Goal: Transaction & Acquisition: Purchase product/service

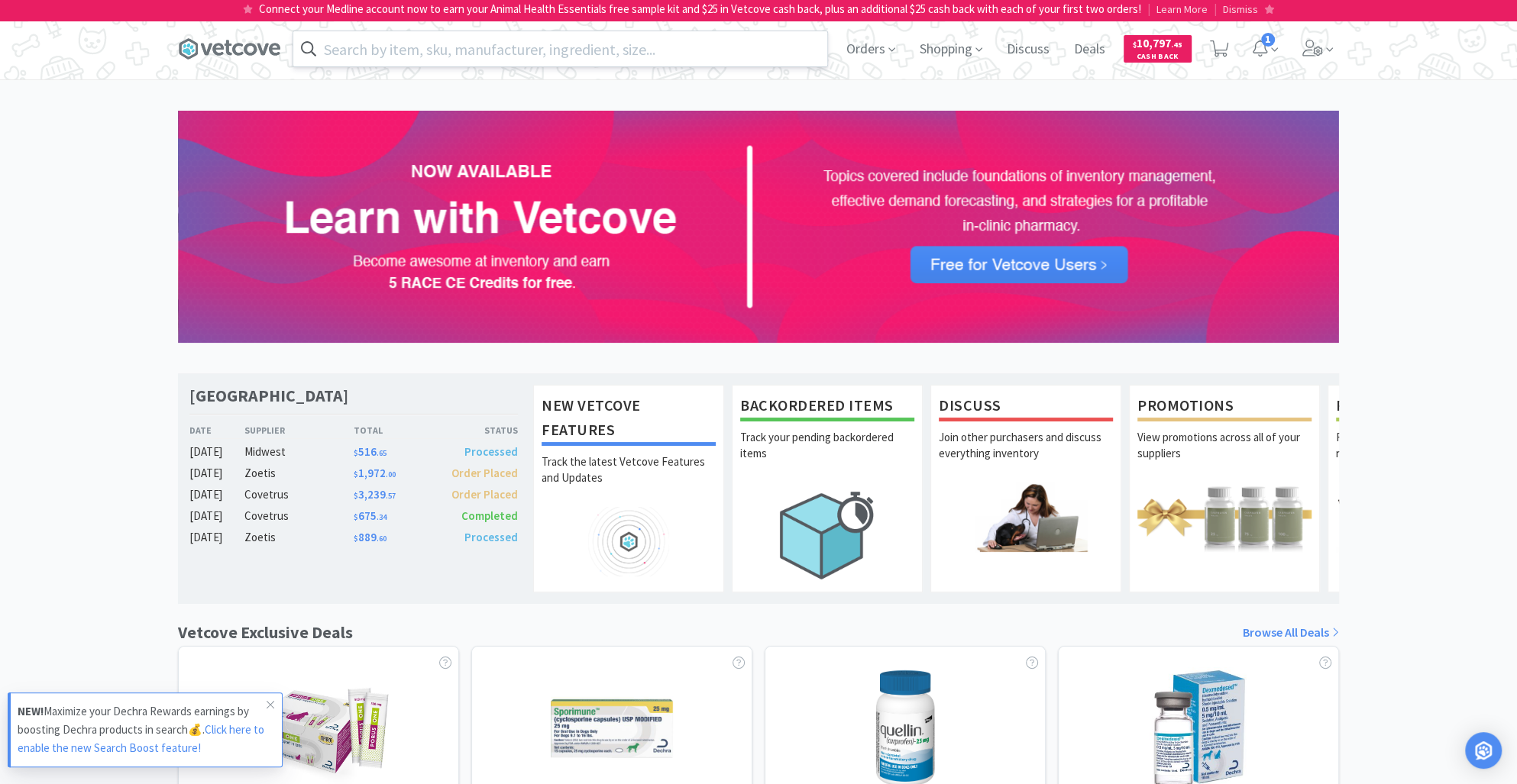
click at [361, 53] on input "text" at bounding box center [560, 48] width 534 height 35
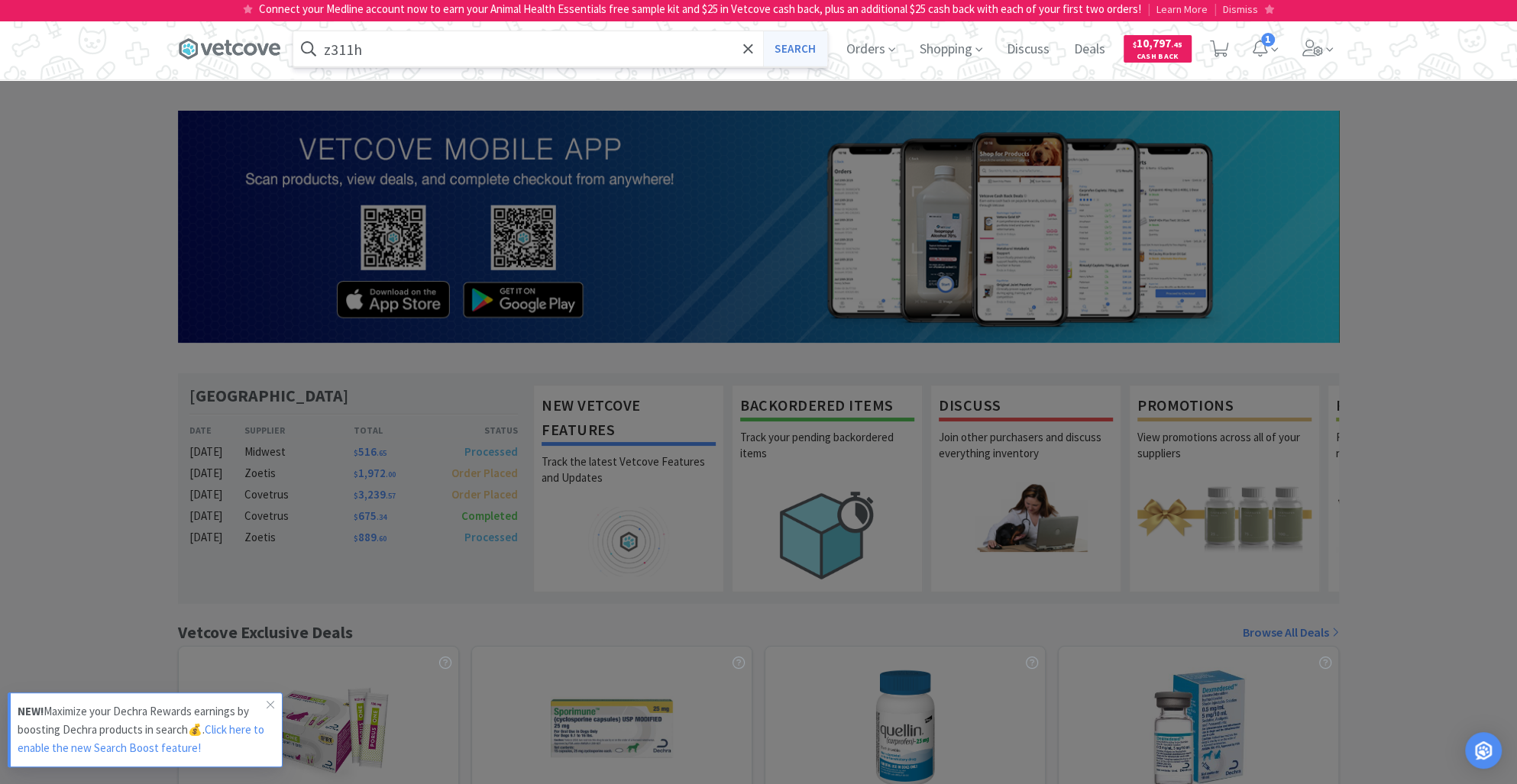
type input "z311h"
click at [788, 50] on button "Search" at bounding box center [794, 48] width 63 height 35
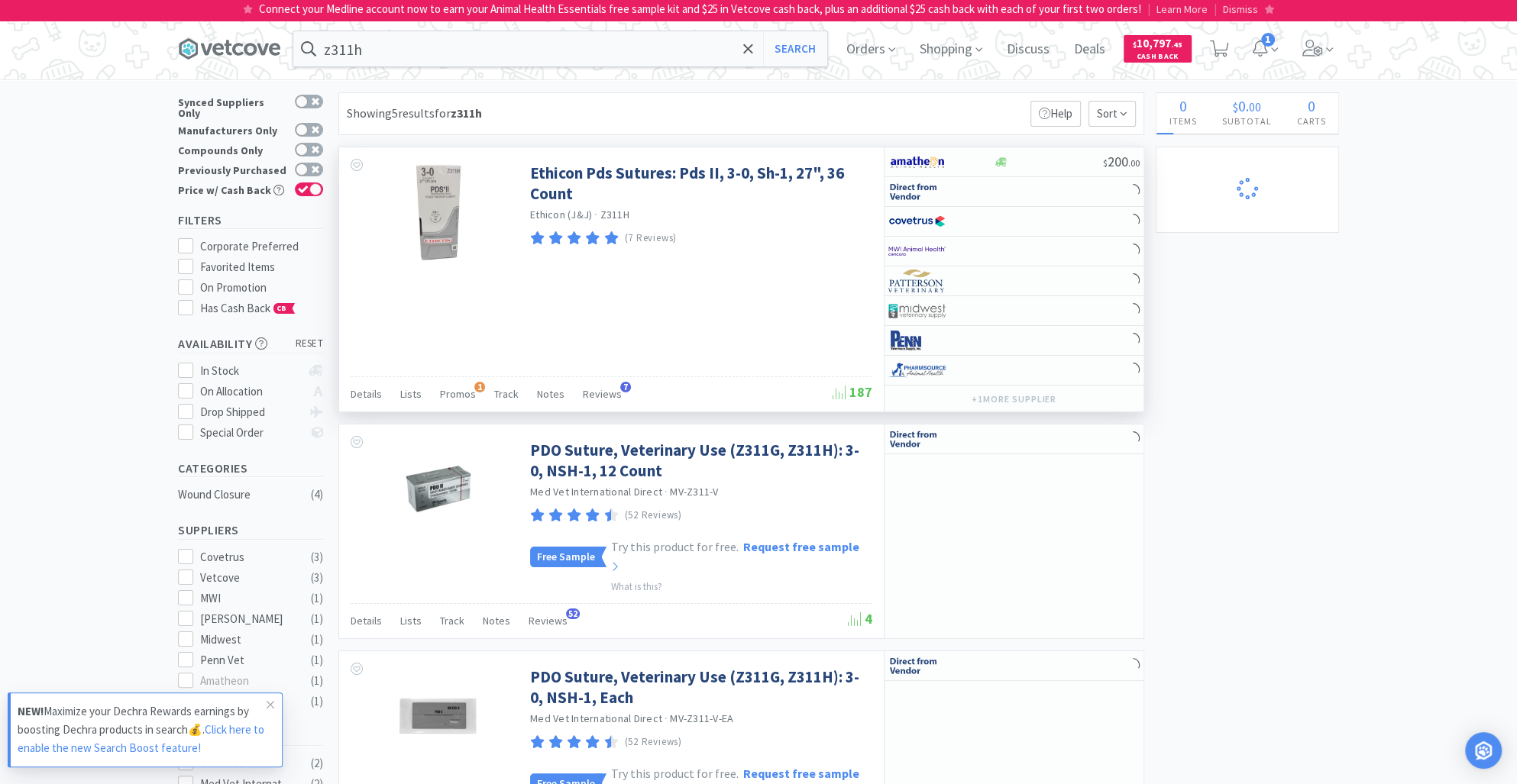
select select "2"
select select "1"
select select "2"
select select "1"
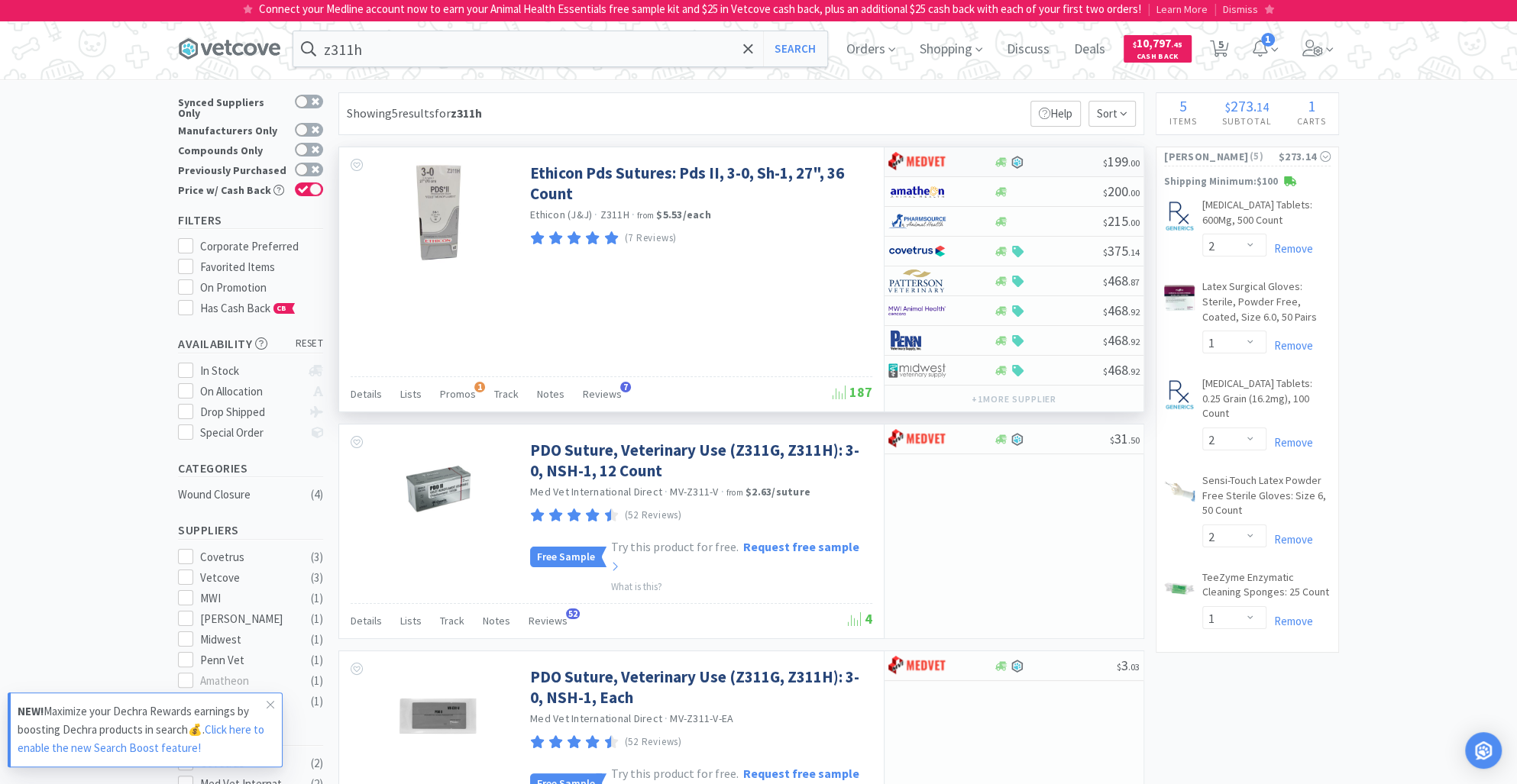
click at [926, 158] on img at bounding box center [916, 162] width 57 height 23
select select "1"
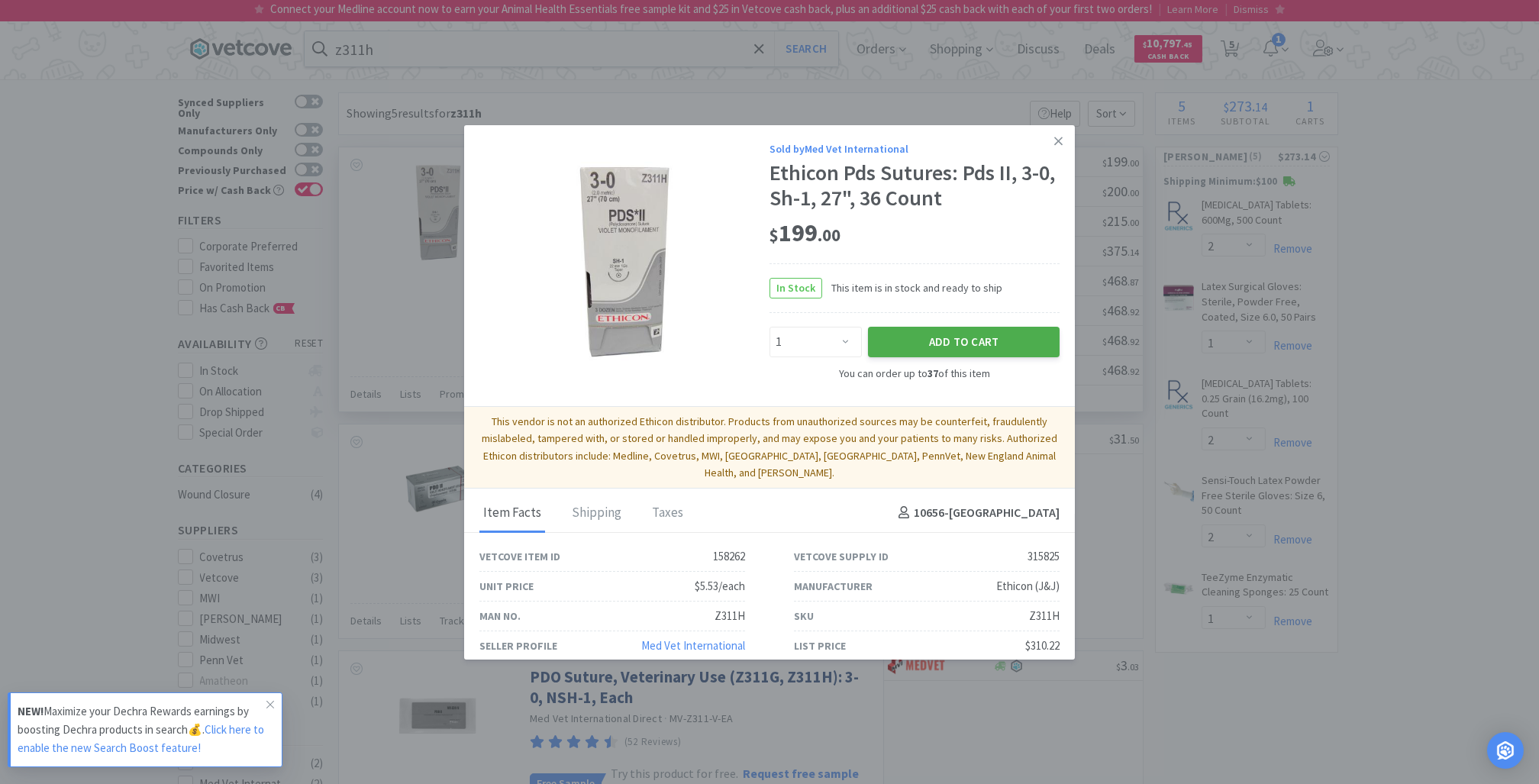
click at [919, 339] on button "Add to Cart" at bounding box center [963, 342] width 192 height 31
select select "1"
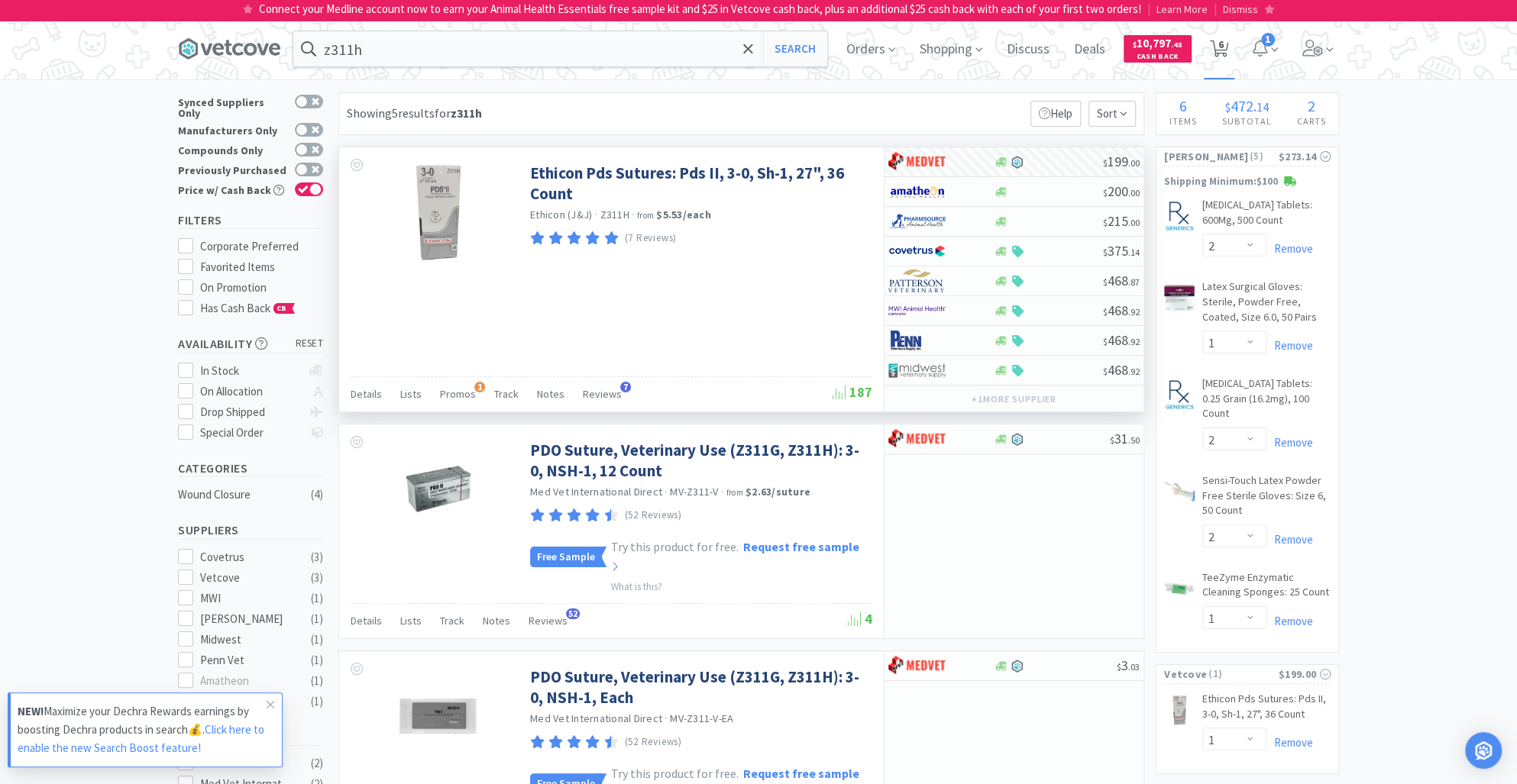
click at [1223, 50] on span "6" at bounding box center [1220, 44] width 6 height 61
select select "2"
select select "1"
select select "2"
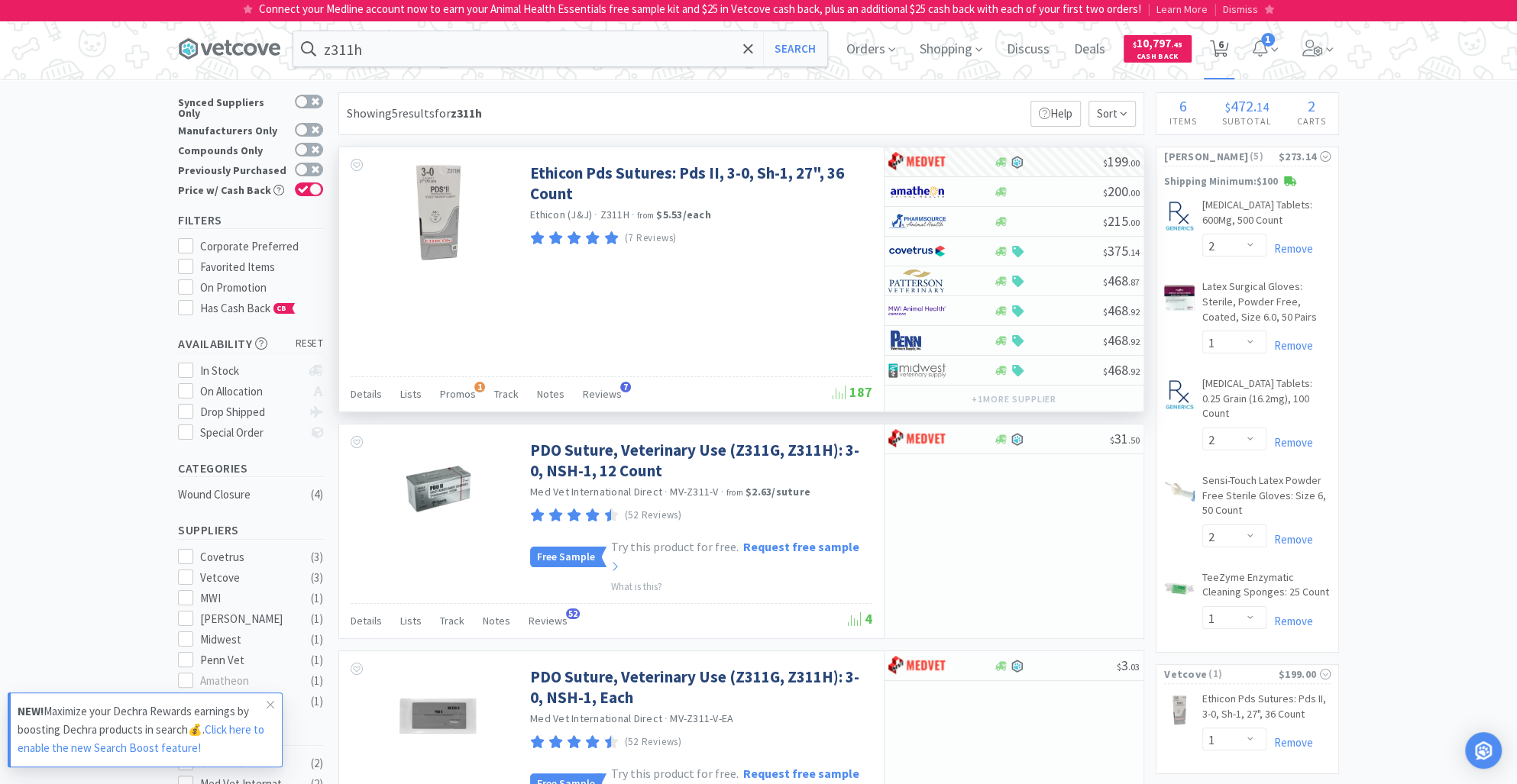
select select "1"
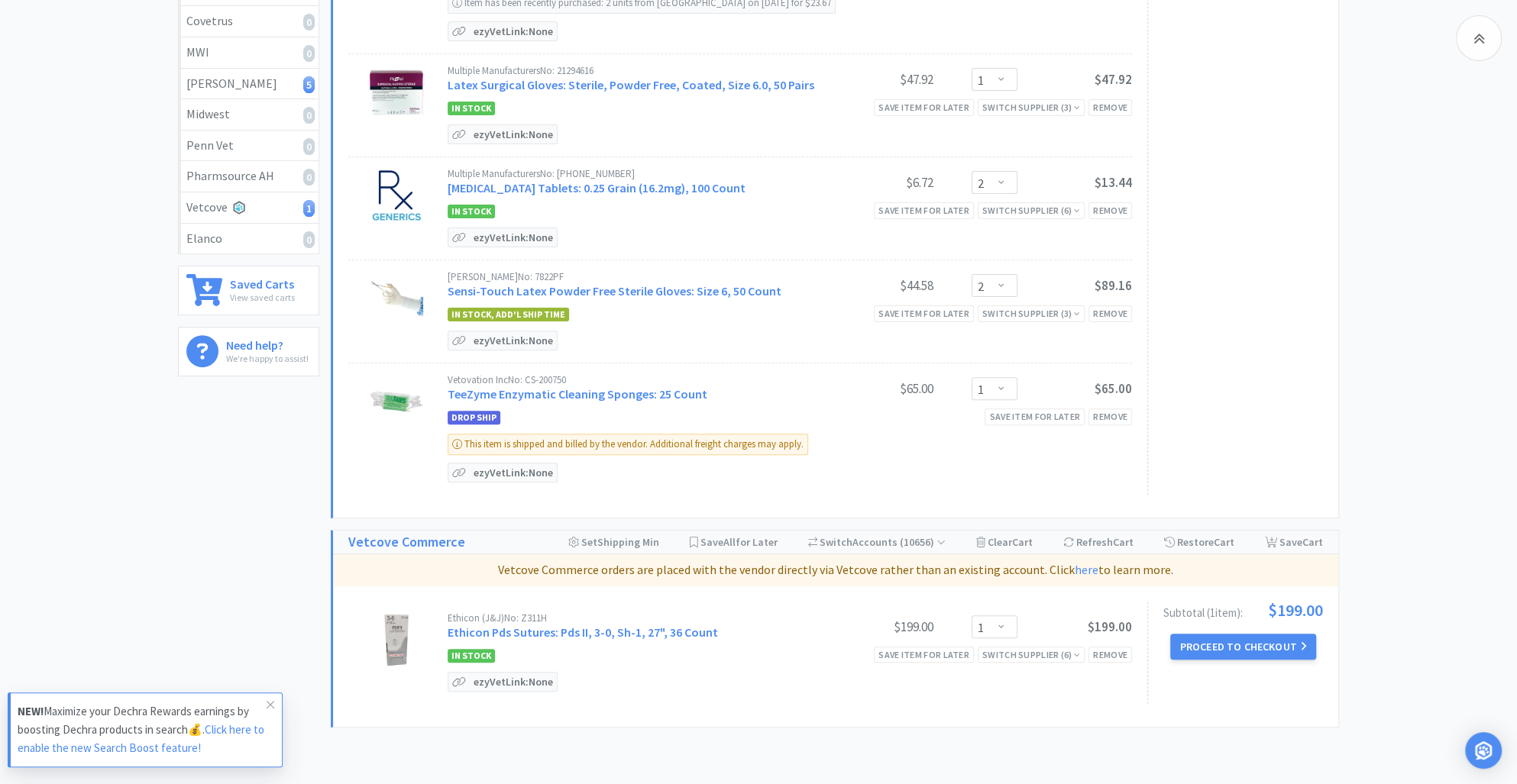
scroll to position [433, 0]
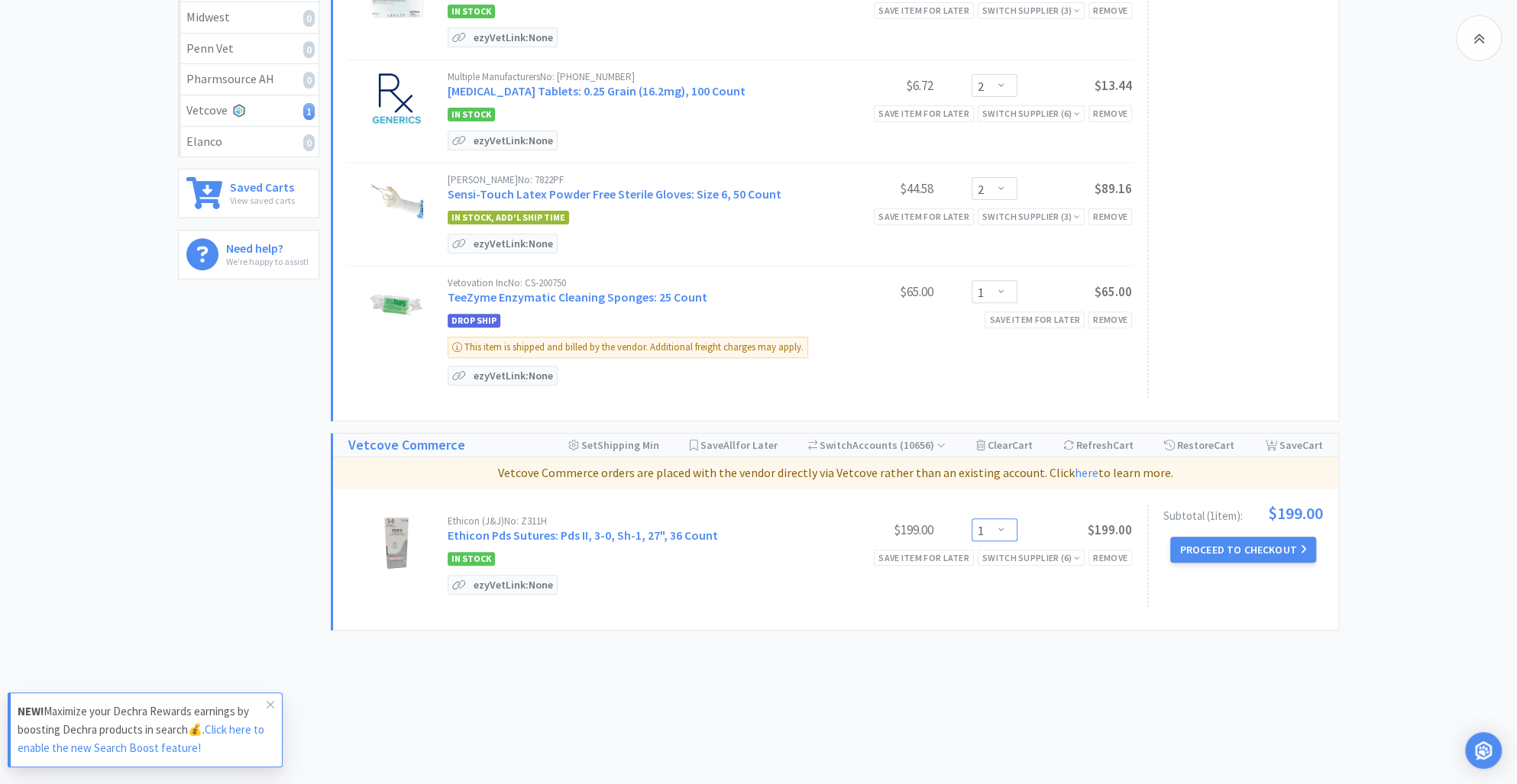
click at [999, 531] on select "Enter Quantity 1 2 3 4 5 6 7 8 9 10 11 12 13 14 15 16 17 18 19 20 Enter Quantity" at bounding box center [994, 529] width 46 height 23
click at [971, 518] on select "Enter Quantity 1 2 3 4 5 6 7 8 9 10 11 12 13 14 15 16 17 18 19 20 Enter Quantity" at bounding box center [994, 529] width 46 height 23
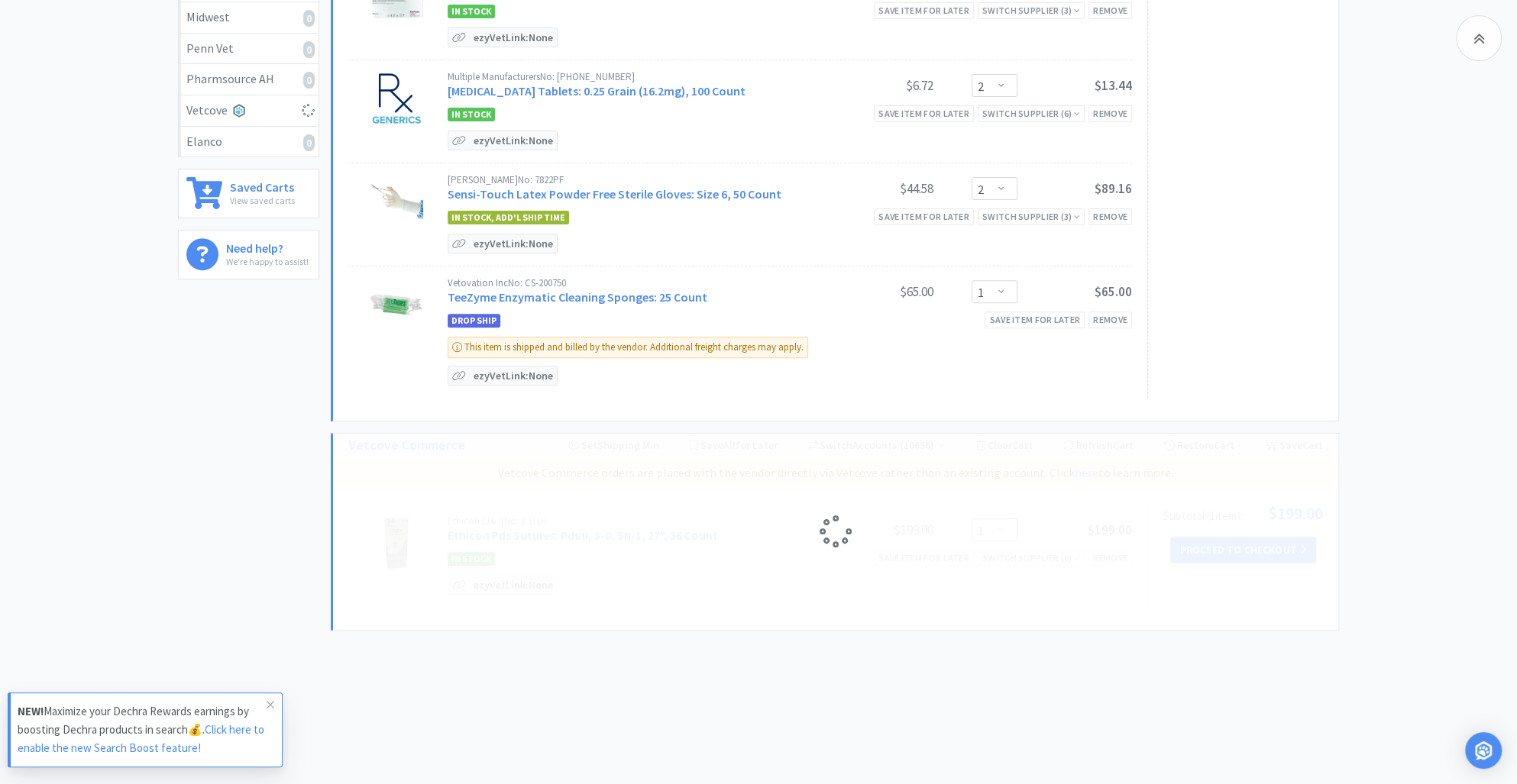
select select "2"
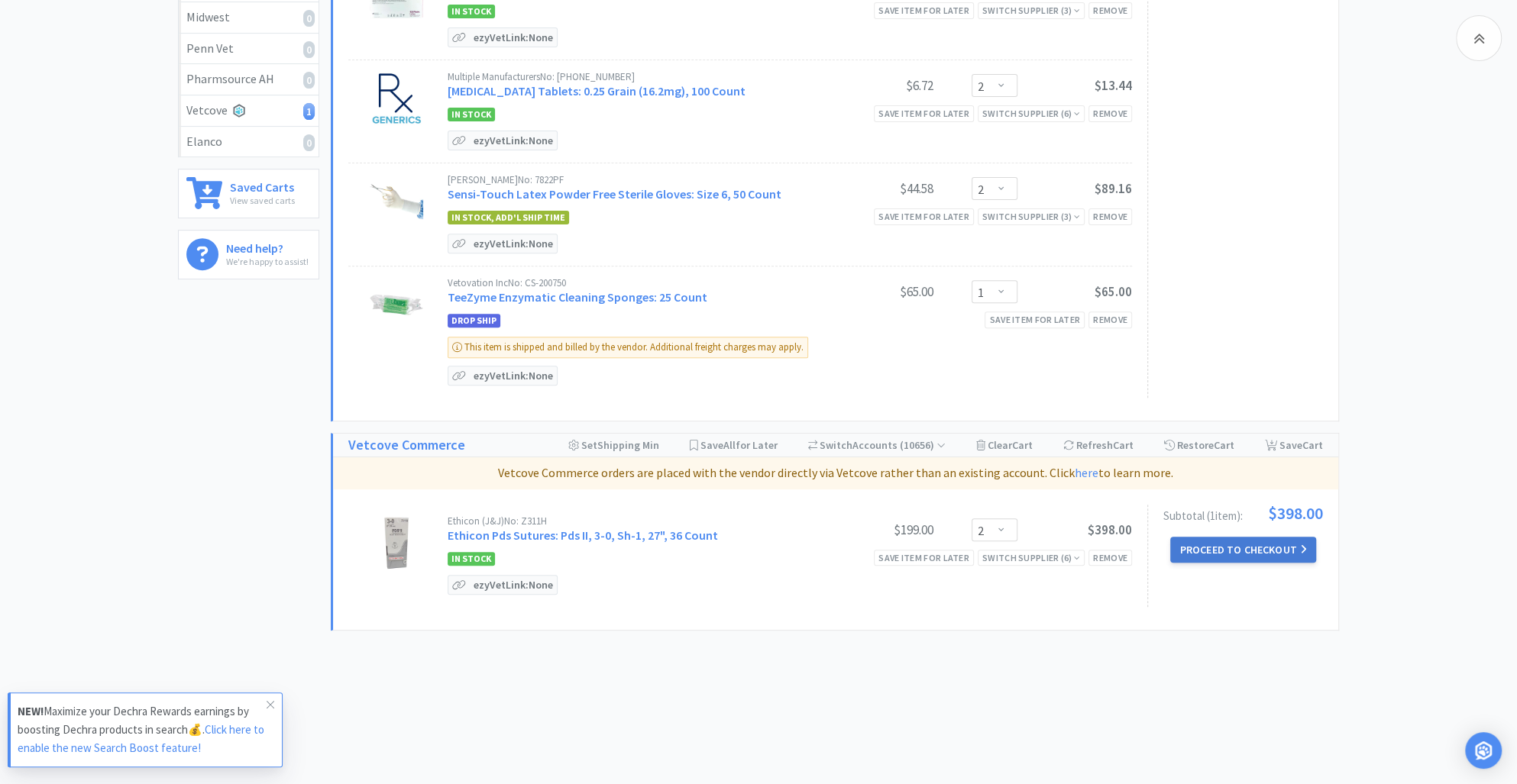
click at [1196, 542] on button "Proceed to Checkout" at bounding box center [1242, 550] width 145 height 26
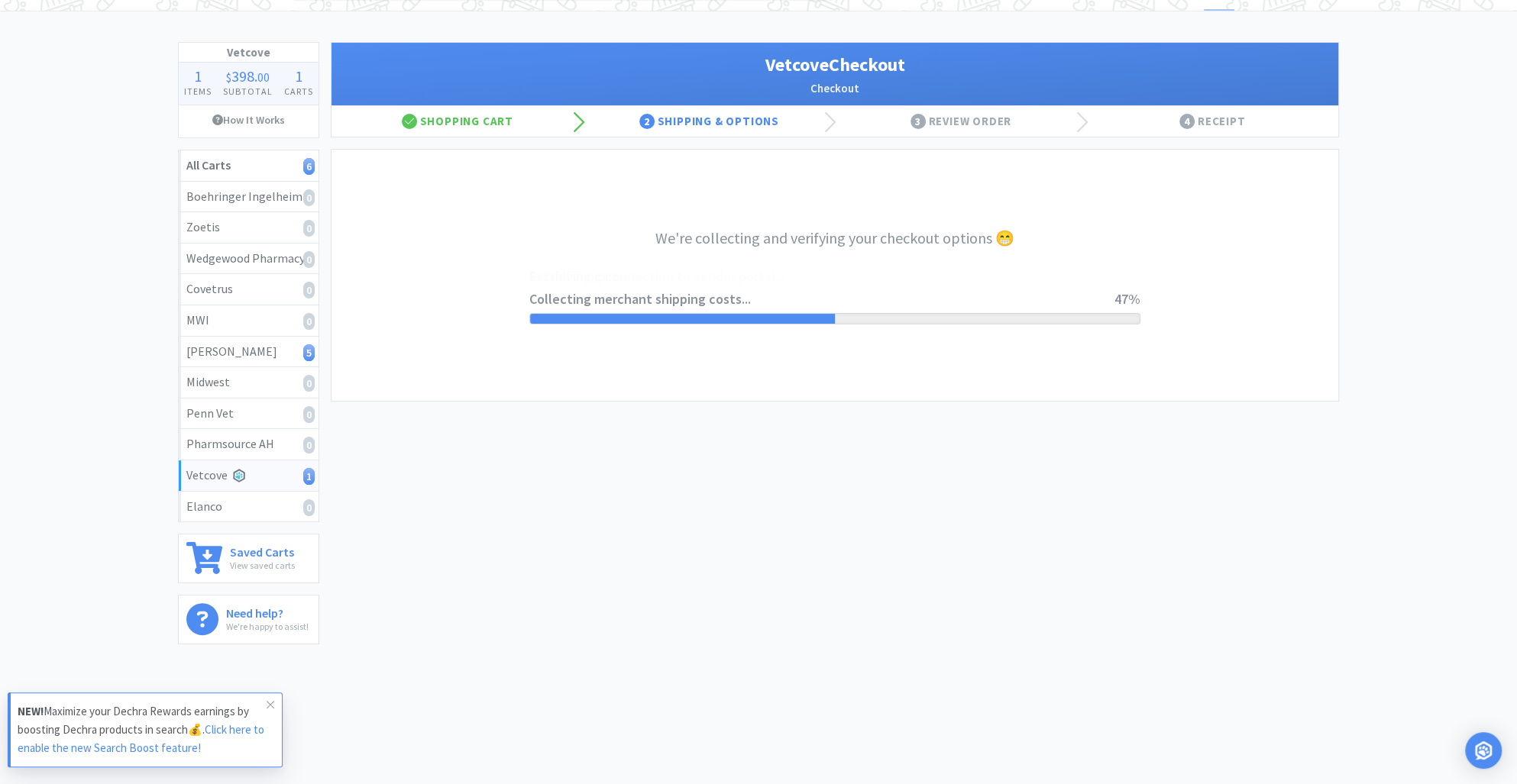
select select "2489"
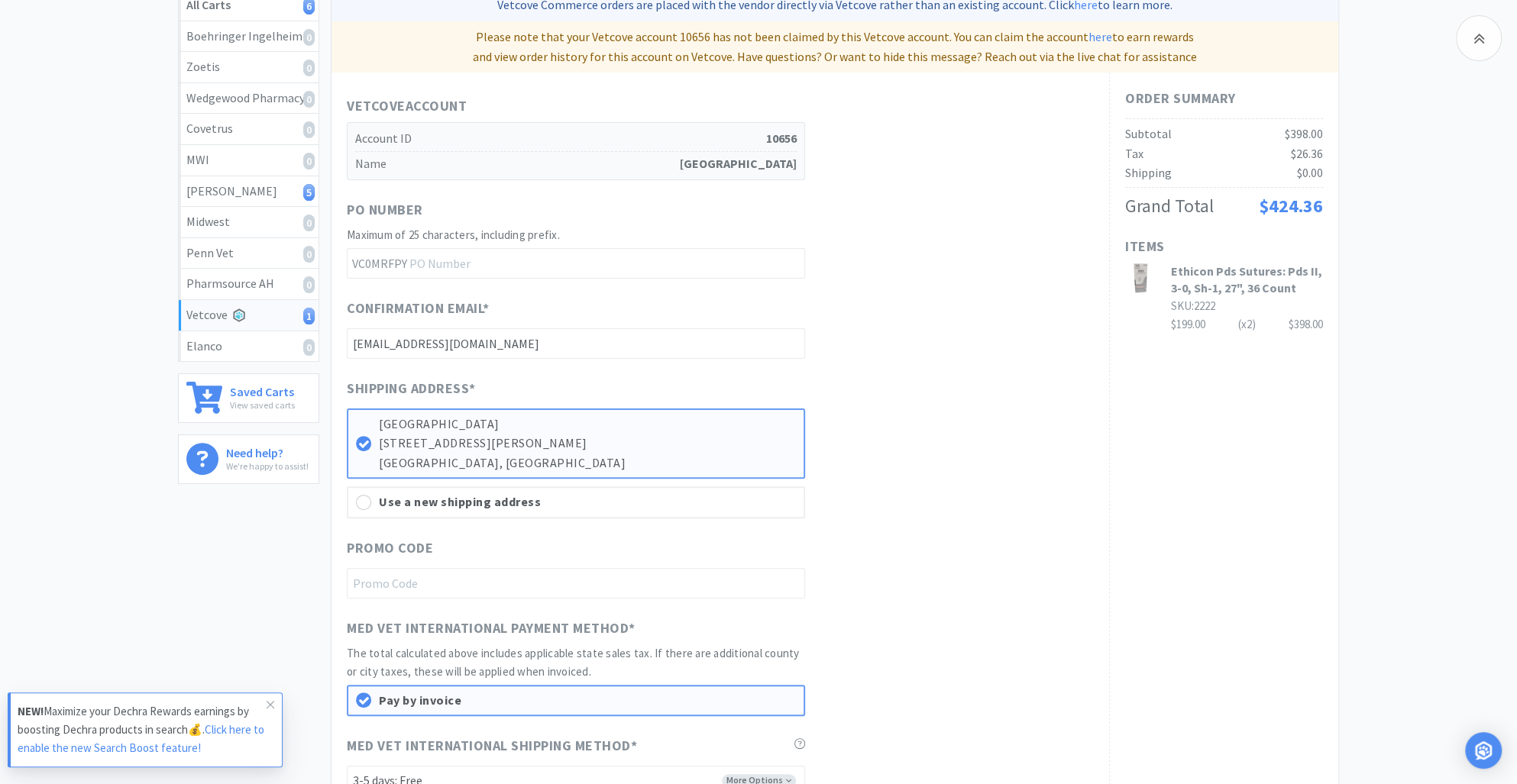
scroll to position [492, 0]
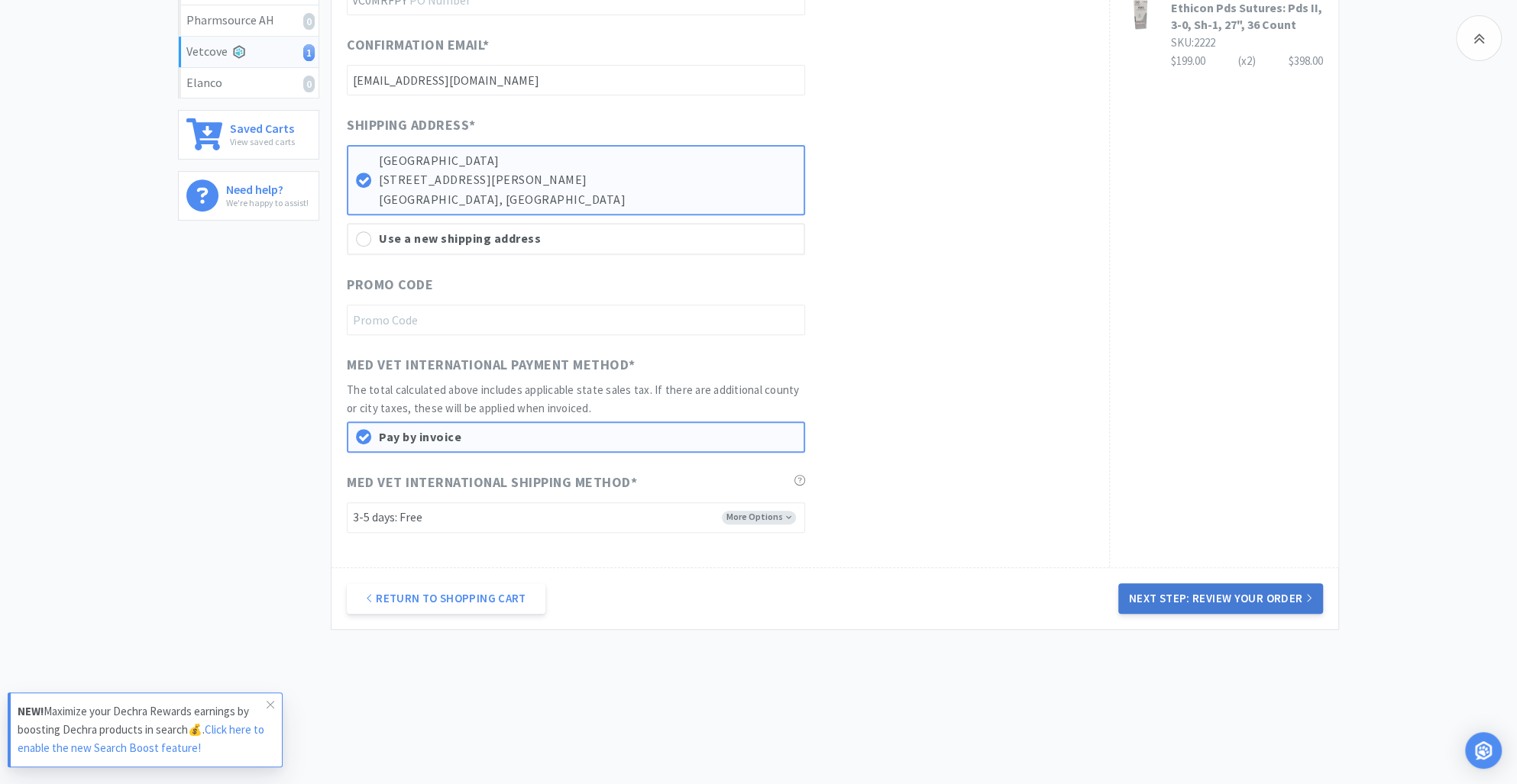
click at [1194, 591] on button "Next Step: Review Your Order" at bounding box center [1220, 599] width 205 height 31
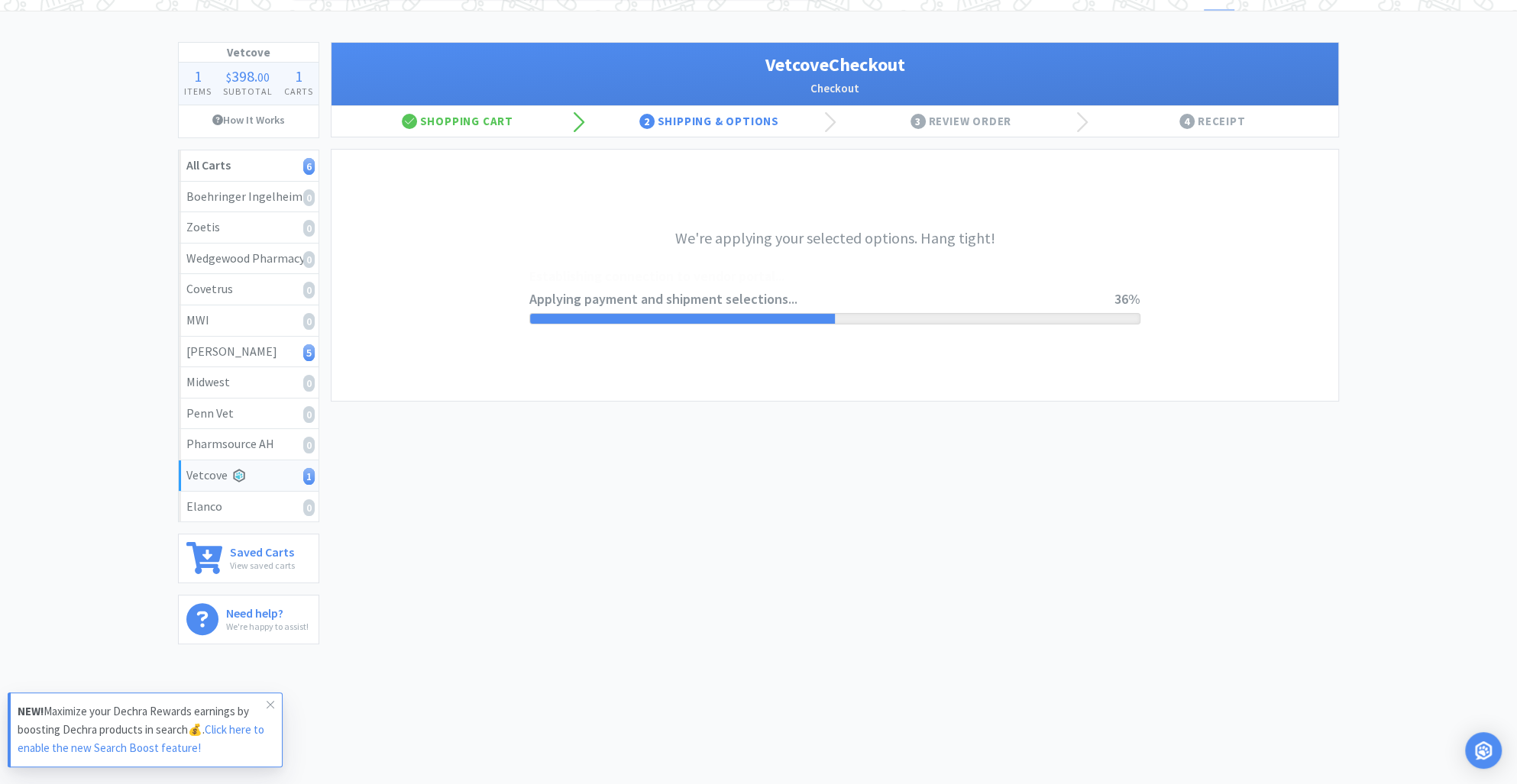
scroll to position [0, 0]
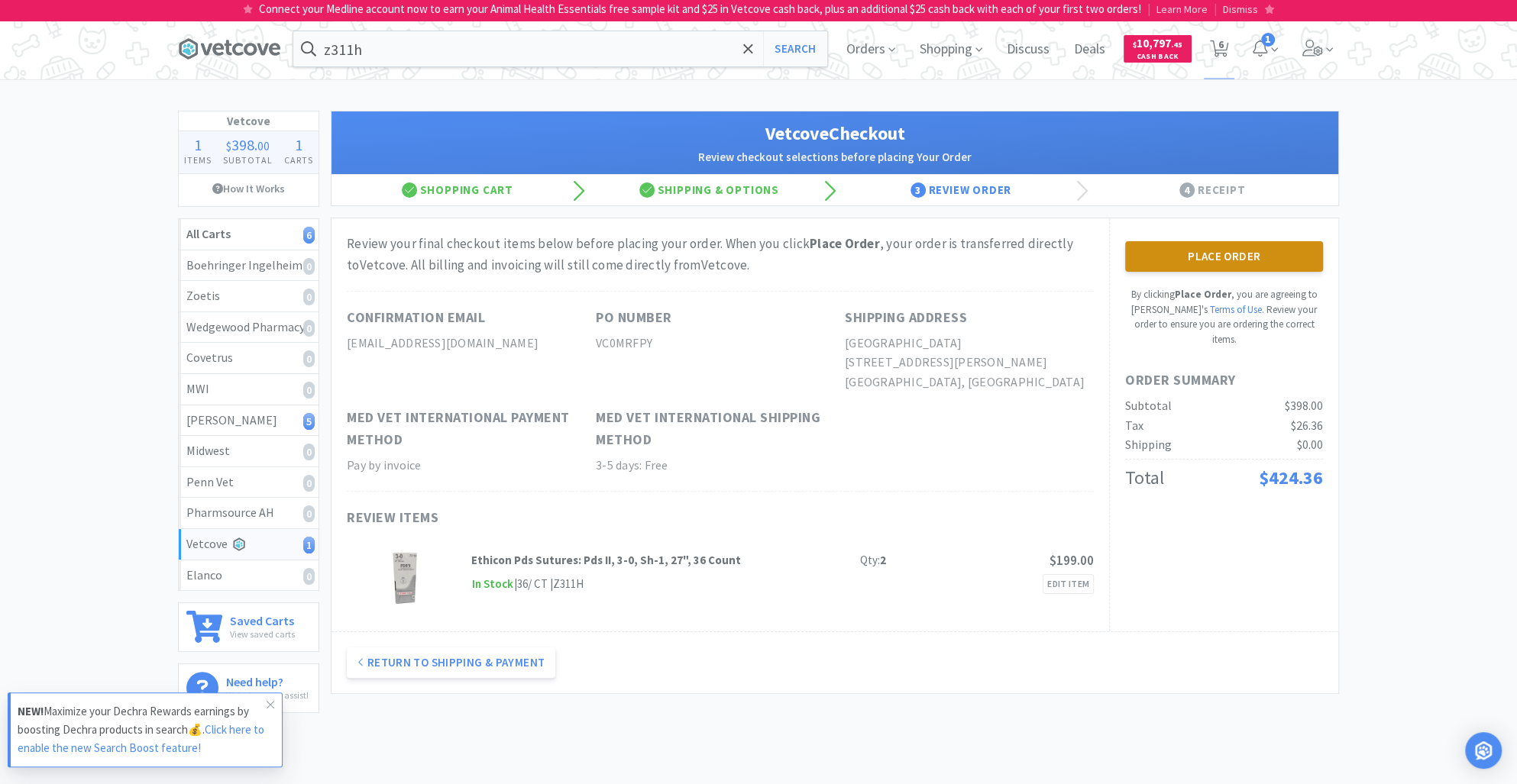
click at [1232, 248] on button "Place Order" at bounding box center [1223, 256] width 198 height 31
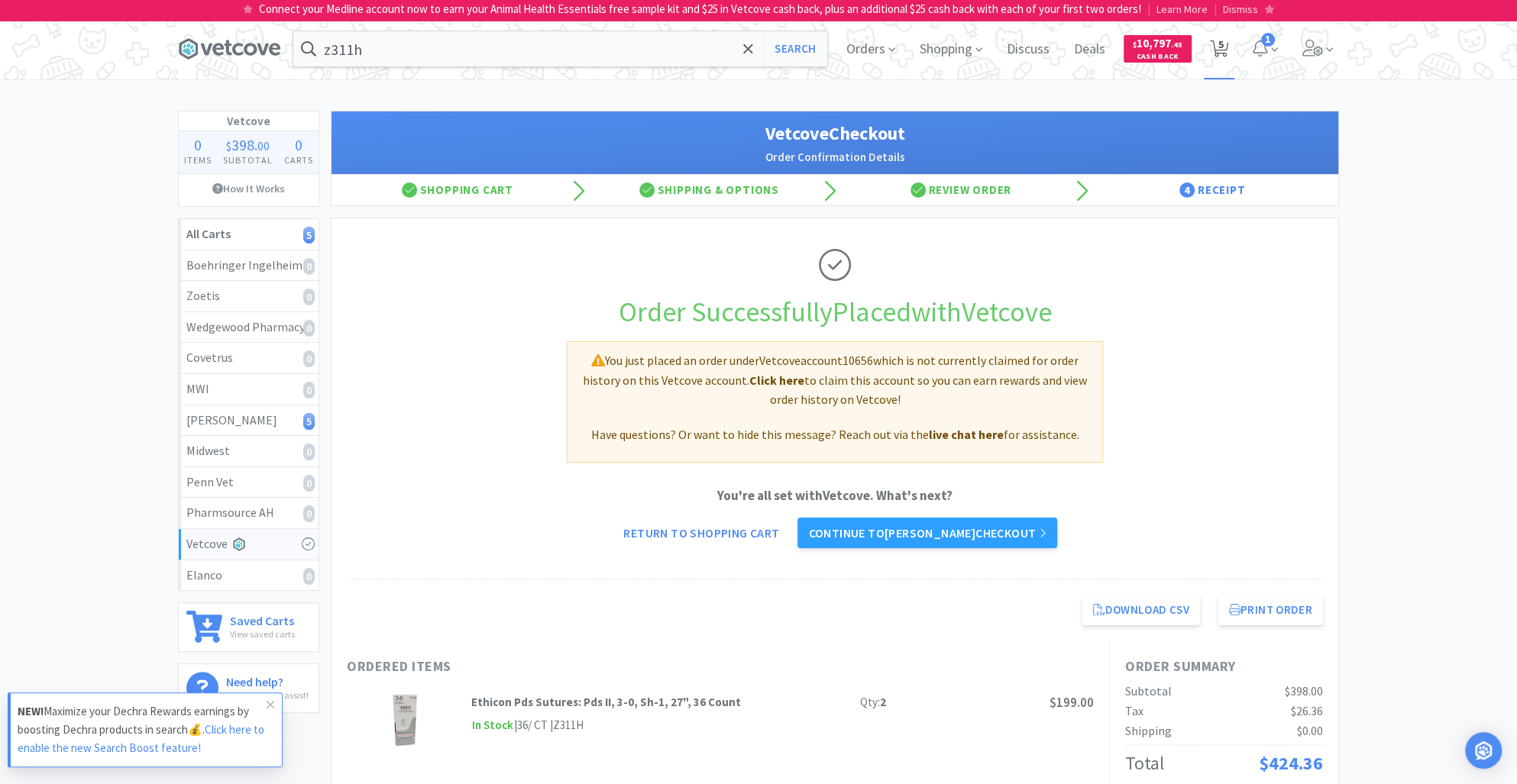
click at [1219, 44] on span "5" at bounding box center [1220, 44] width 6 height 61
select select "2"
select select "1"
select select "2"
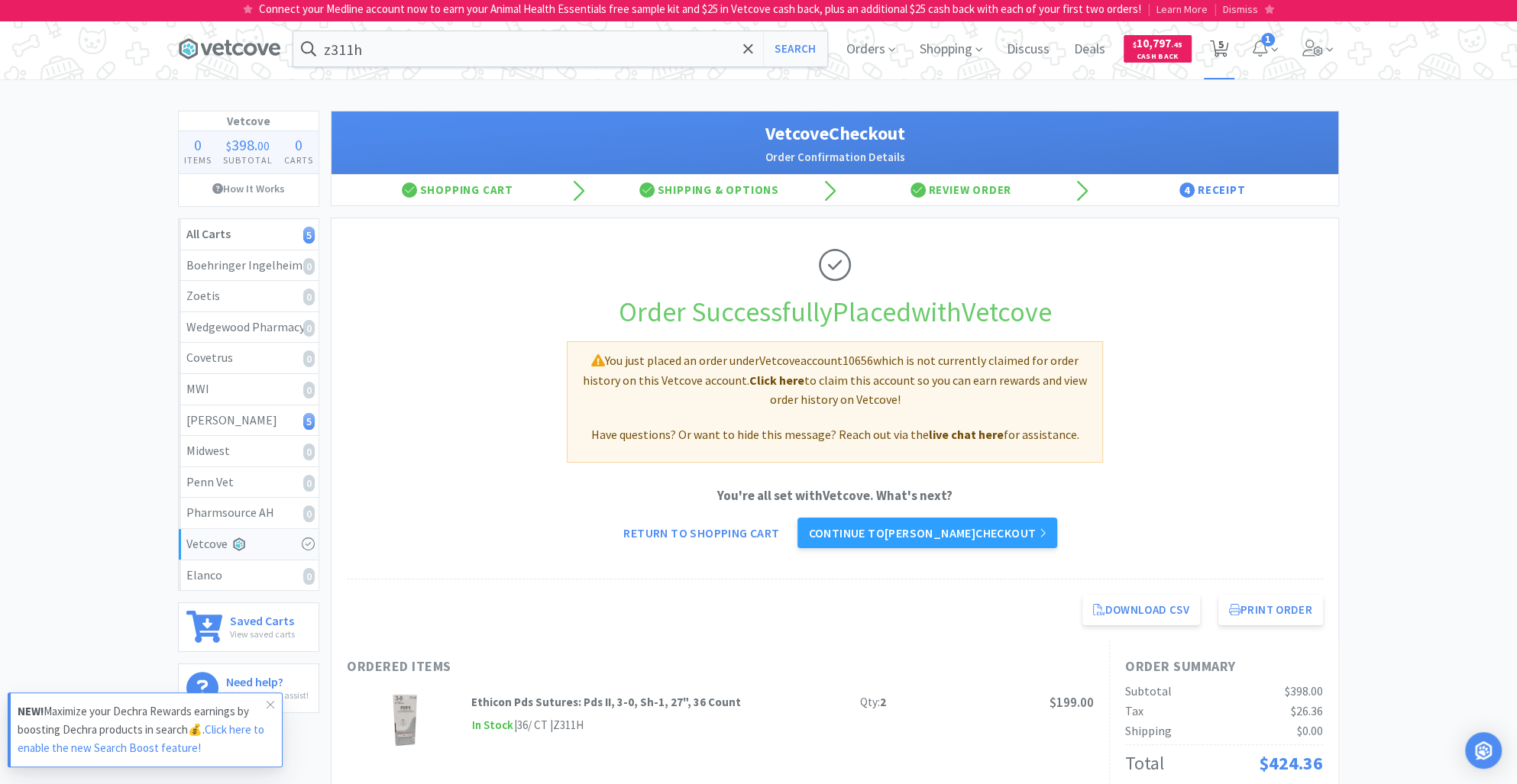
select select "1"
